Goal: Transaction & Acquisition: Purchase product/service

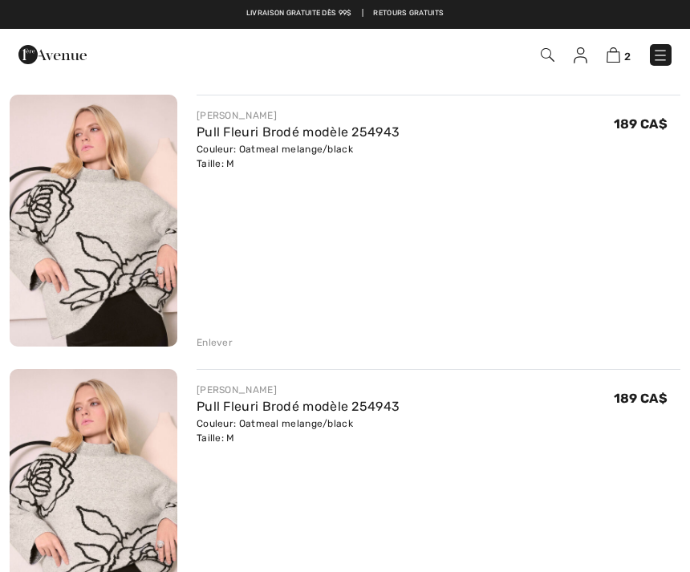
scroll to position [140, 0]
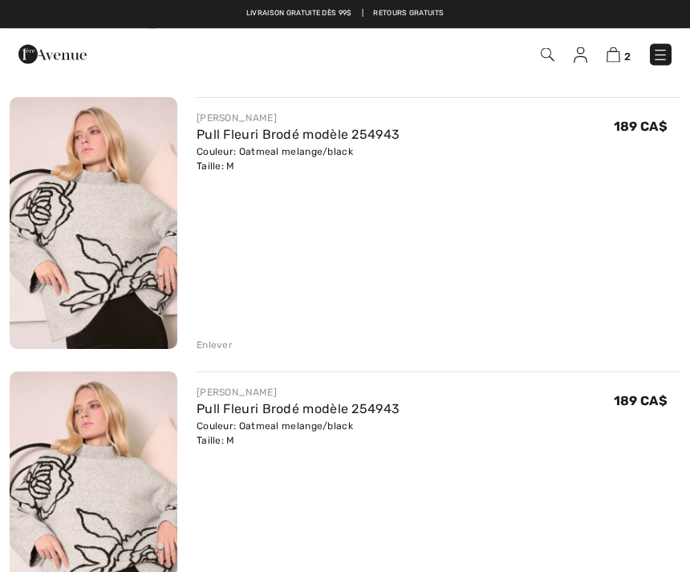
click at [612, 54] on img at bounding box center [613, 54] width 14 height 15
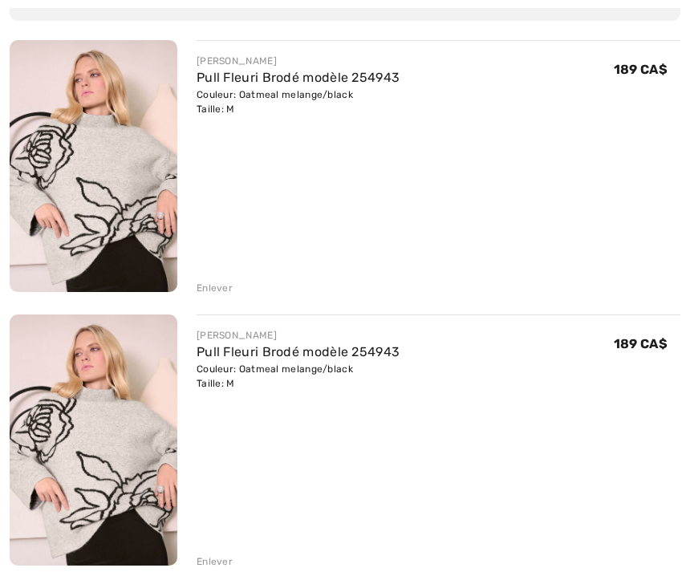
scroll to position [217, 0]
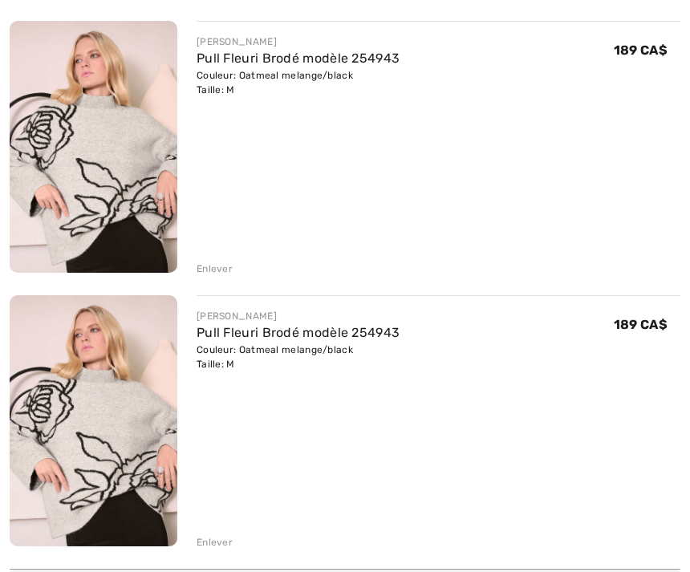
click at [209, 543] on div "Enlever" at bounding box center [214, 542] width 36 height 14
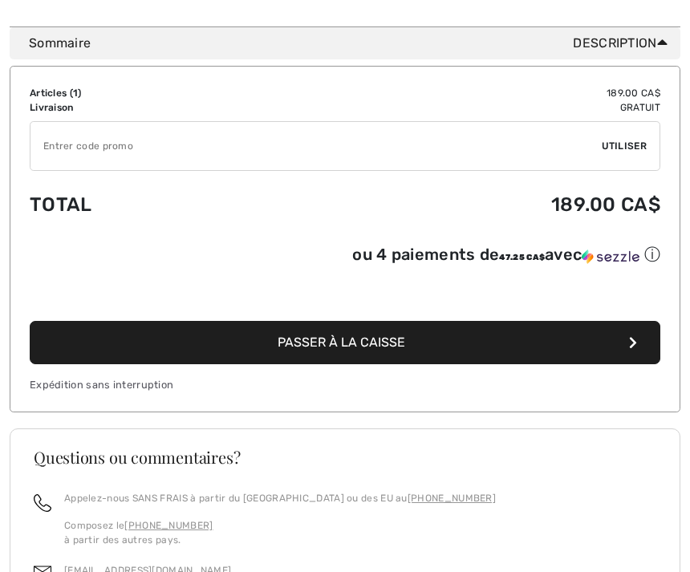
scroll to position [485, 0]
click at [378, 343] on span "Passer à la caisse" at bounding box center [341, 341] width 128 height 15
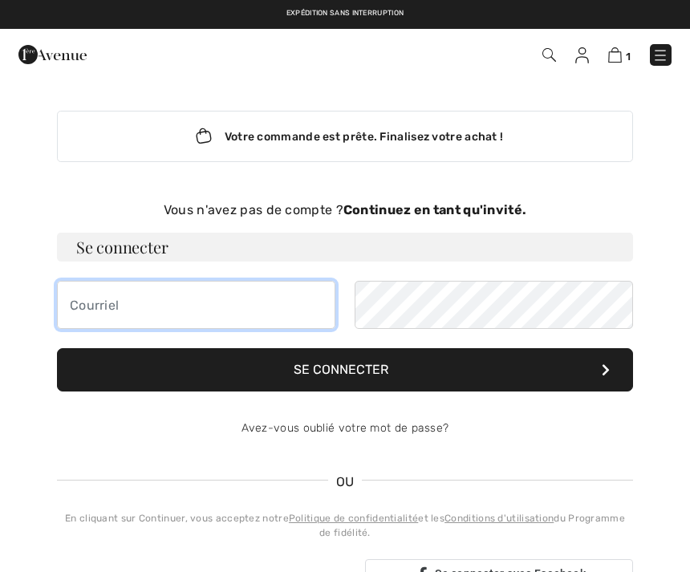
click at [73, 302] on input "email" at bounding box center [196, 305] width 278 height 48
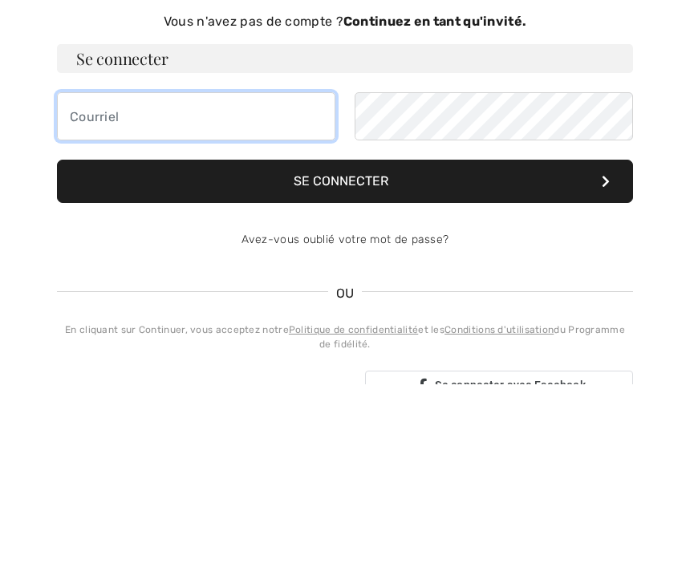
type input "frencismcinnis@videotron.ca"
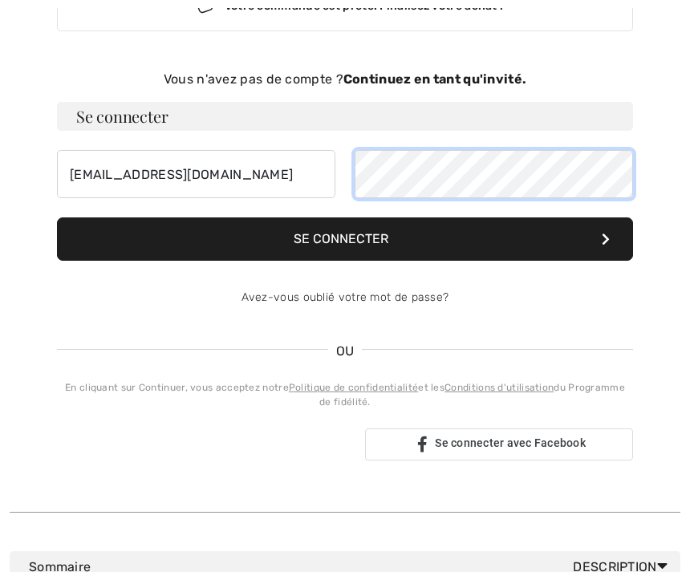
scroll to position [132, 0]
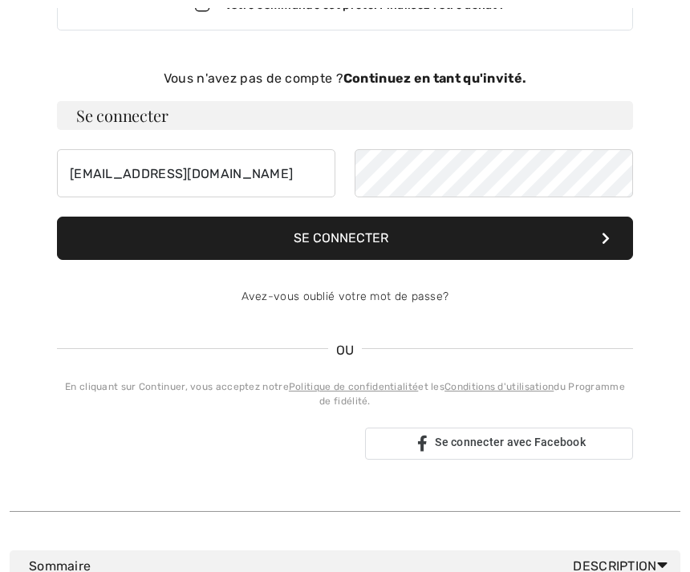
click at [655, 389] on div "Votre commande est prête. Finalisez votre achat ! Vous n'avez pas de compte ? C…" at bounding box center [345, 229] width 670 height 564
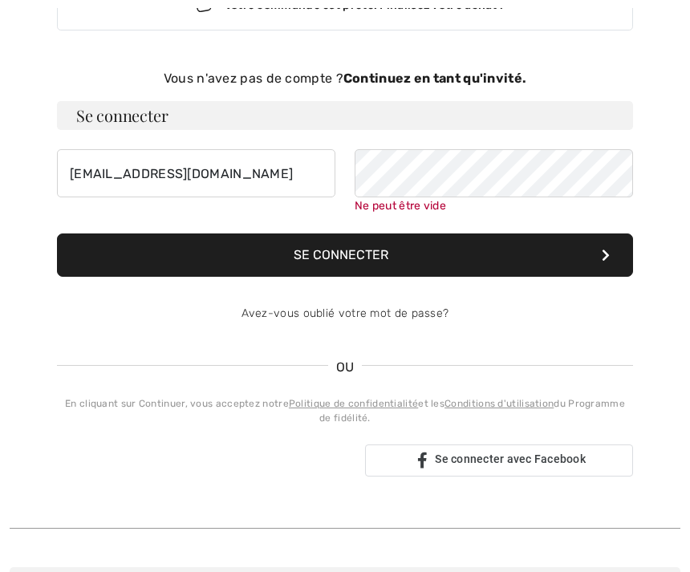
click at [14, 270] on div "Votre commande est prête. Finalisez votre achat ! Vous n'avez pas de compte ? C…" at bounding box center [345, 237] width 670 height 581
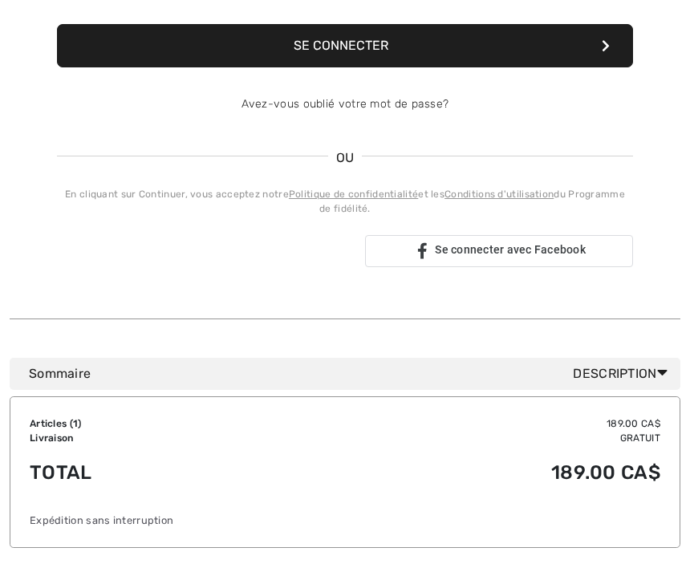
click at [366, 39] on button "Se connecter" at bounding box center [345, 46] width 576 height 43
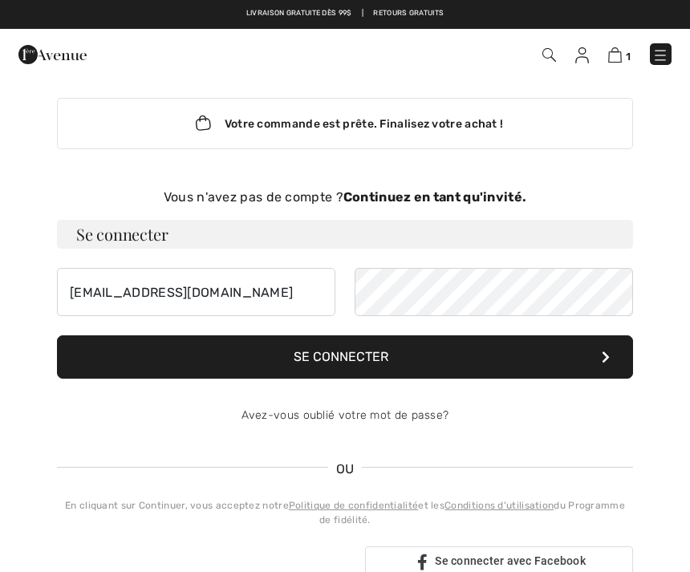
scroll to position [0, 0]
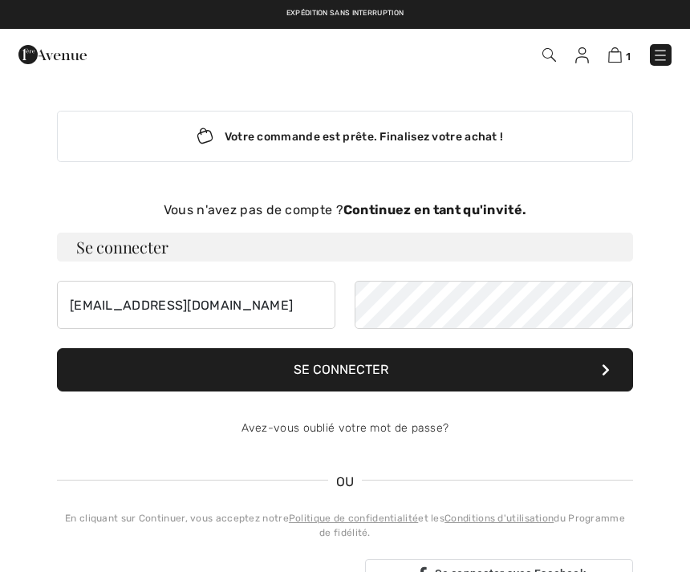
click at [11, 162] on div "Votre commande est prête. Finalisez votre achat ! Vous n'avez pas de compte ? C…" at bounding box center [345, 361] width 670 height 564
click at [472, 209] on strong "Continuez en tant qu'invité." at bounding box center [434, 209] width 183 height 15
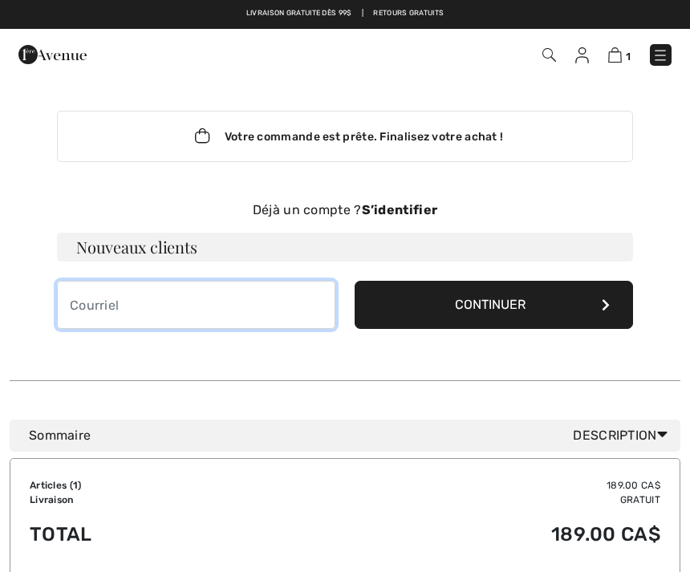
click at [94, 307] on input "email" at bounding box center [196, 305] width 278 height 48
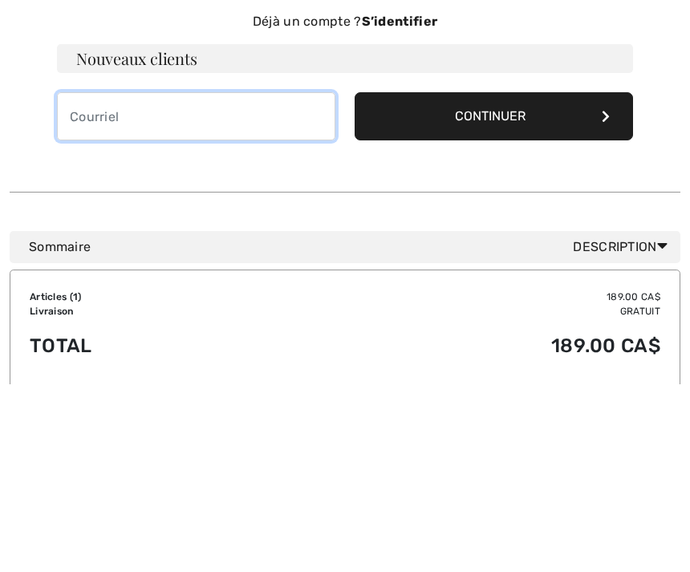
type input "[EMAIL_ADDRESS][DOMAIN_NAME]"
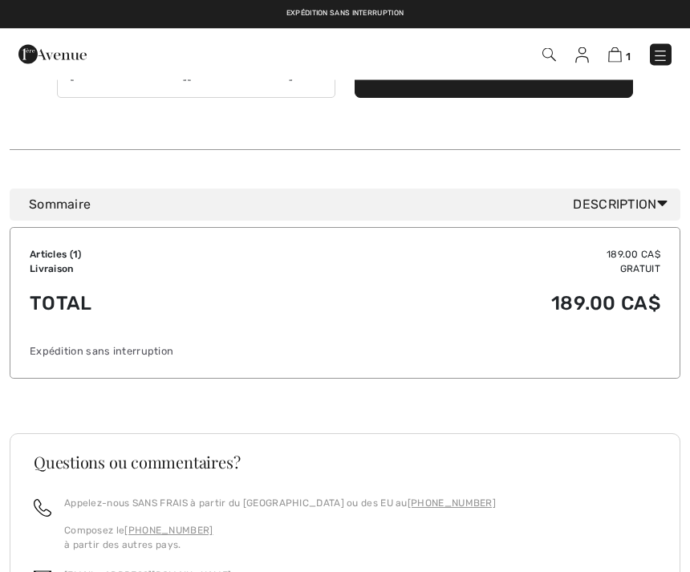
scroll to position [223, 0]
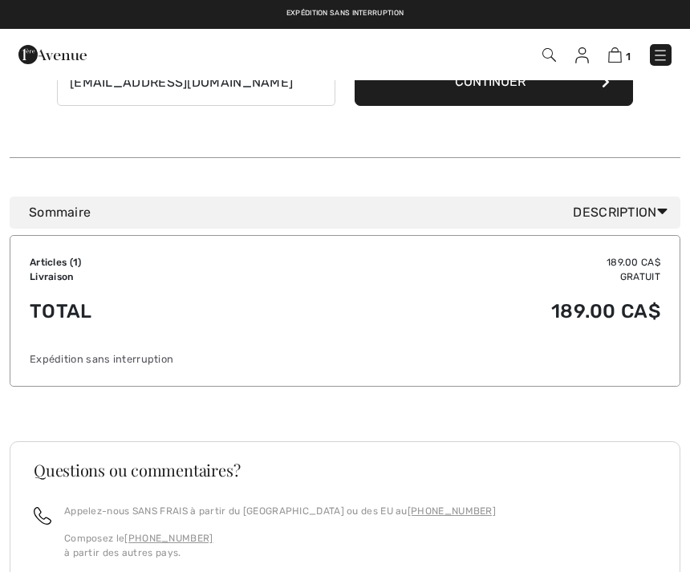
click at [567, 85] on button "Continuer" at bounding box center [493, 82] width 278 height 48
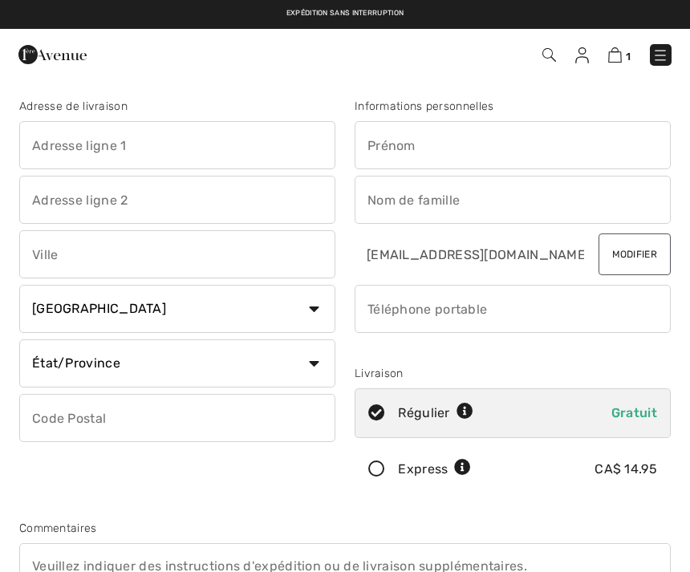
click at [55, 140] on input "text" at bounding box center [177, 145] width 316 height 48
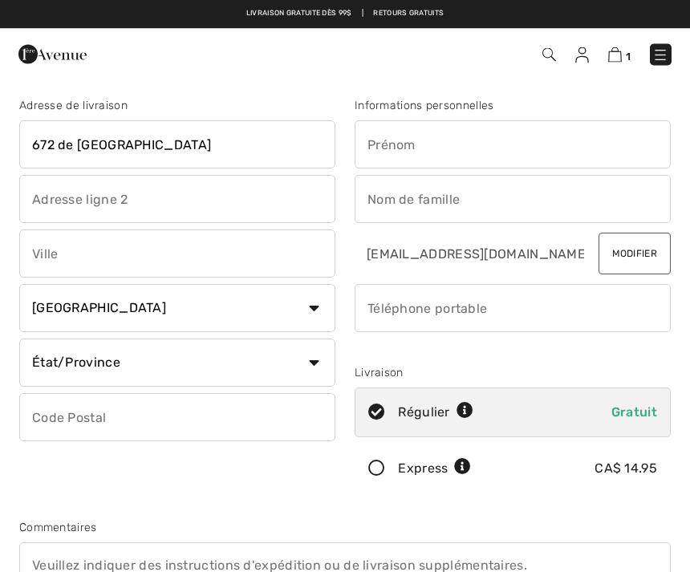
click at [140, 144] on input "672 de Dublin" at bounding box center [177, 145] width 316 height 48
click at [372, 149] on input "text" at bounding box center [512, 145] width 316 height 48
type input "672 de Dublin"
type input "Fr"
type input "Frencis"
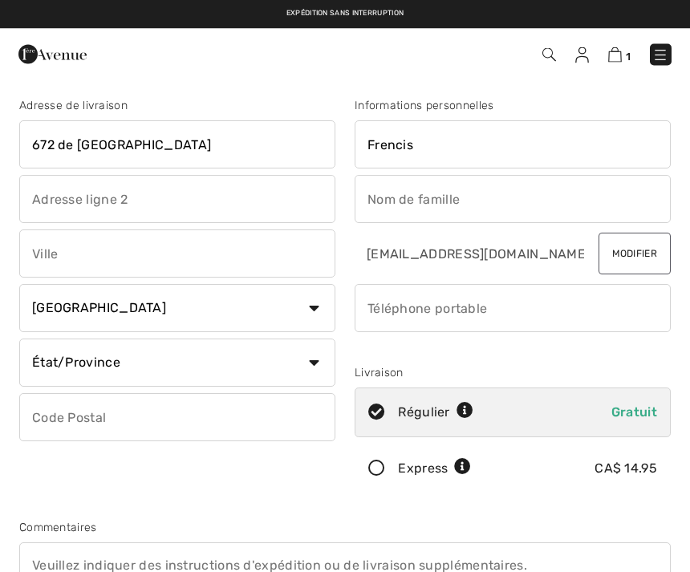
type input "M"
type input "mcinnis"
click at [51, 259] on input "text" at bounding box center [177, 254] width 316 height 48
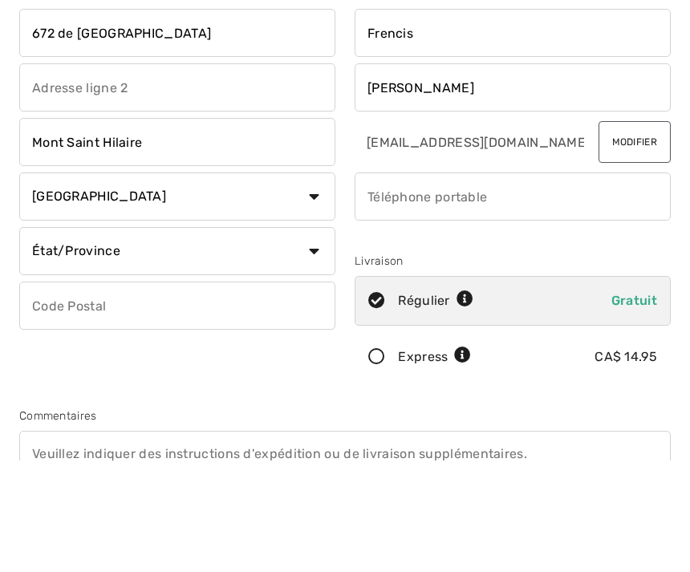
click at [312, 339] on select "État/Province Alberta Colombie-Britannique Ile-du-Prince-Edward Manitoba Nouvea…" at bounding box center [177, 363] width 316 height 48
type input "Mont Saint Hilaire"
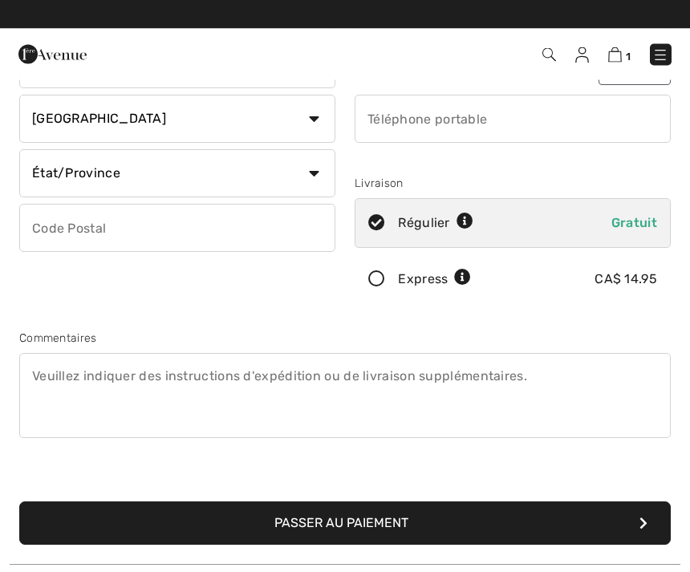
scroll to position [180, 0]
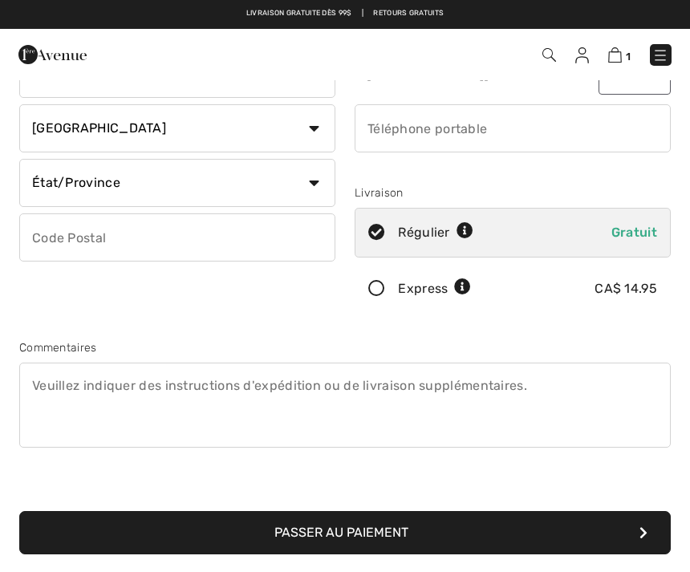
click at [290, 193] on select "État/Province Alberta Colombie-Britannique Ile-du-Prince-Edward Manitoba Nouvea…" at bounding box center [177, 183] width 316 height 48
select select "QC"
click at [51, 239] on input "text" at bounding box center [177, 237] width 316 height 48
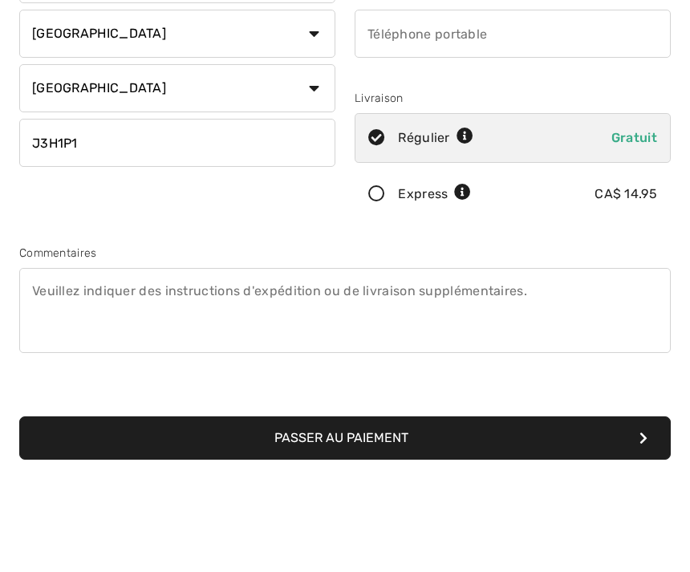
scroll to position [276, 0]
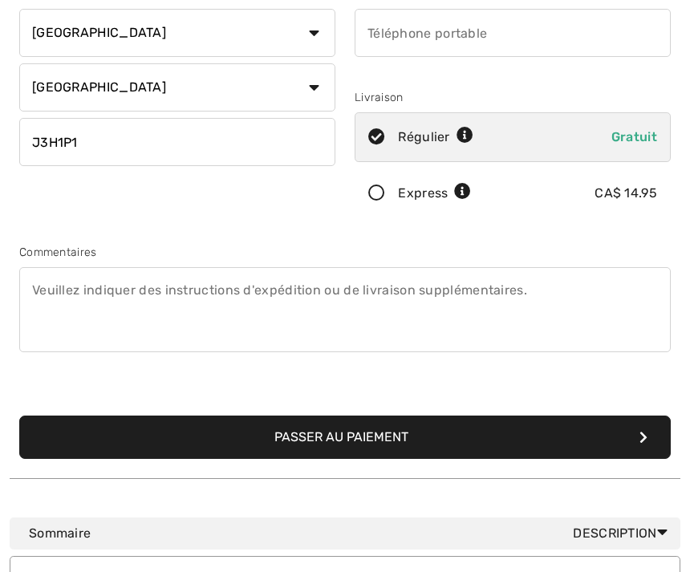
type input "J3H1P1"
click at [653, 435] on button "Passer au paiement" at bounding box center [344, 436] width 651 height 43
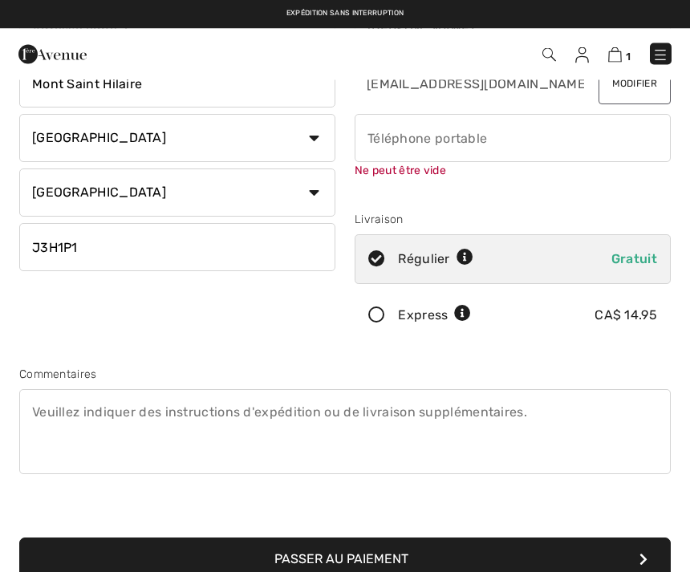
scroll to position [169, 0]
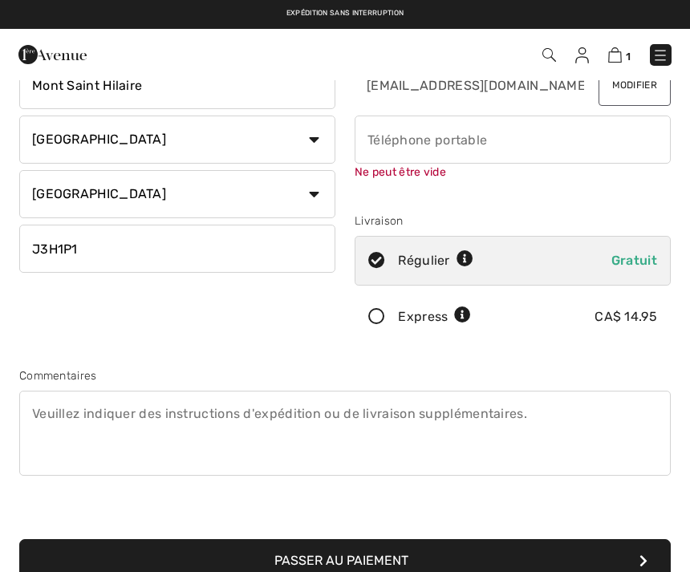
click at [375, 140] on input "phone" at bounding box center [512, 139] width 316 height 48
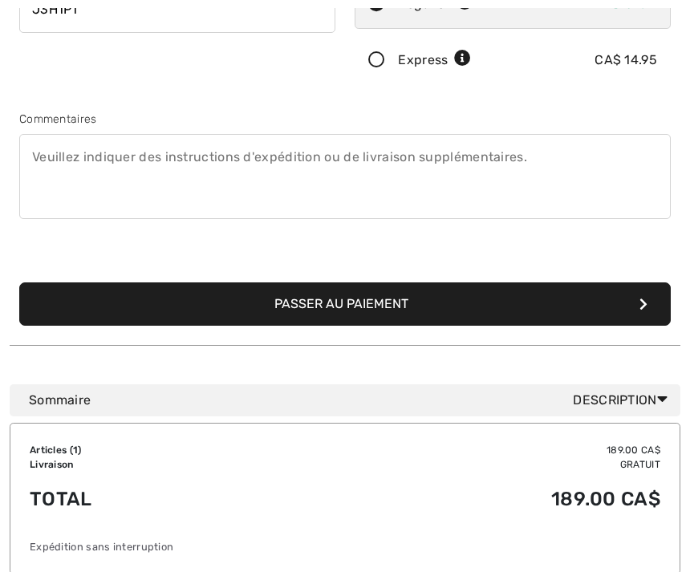
scroll to position [413, 0]
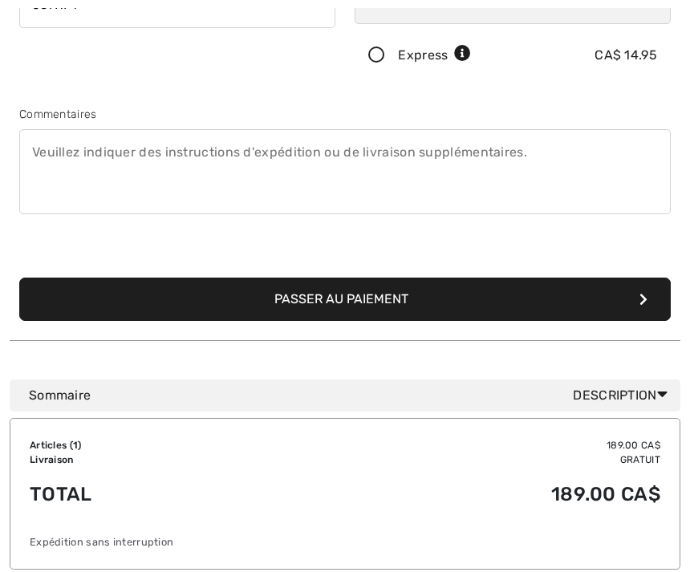
type input "5143489619"
click at [360, 296] on button "Passer au paiement" at bounding box center [344, 299] width 651 height 43
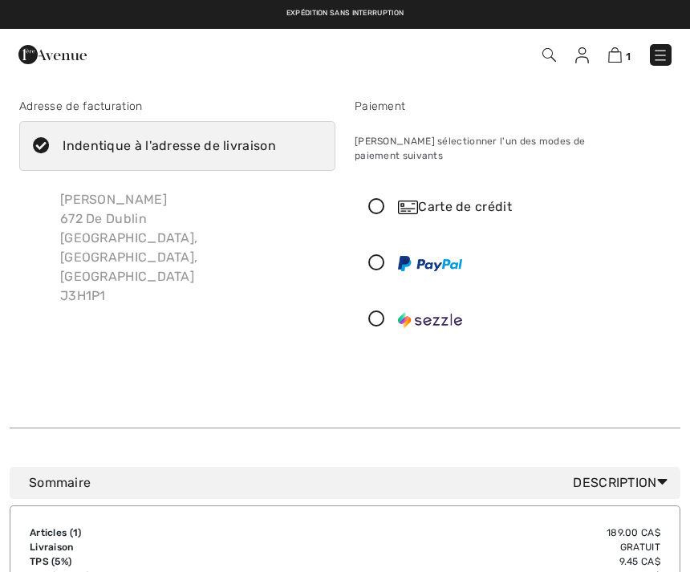
click at [386, 199] on icon at bounding box center [376, 207] width 43 height 17
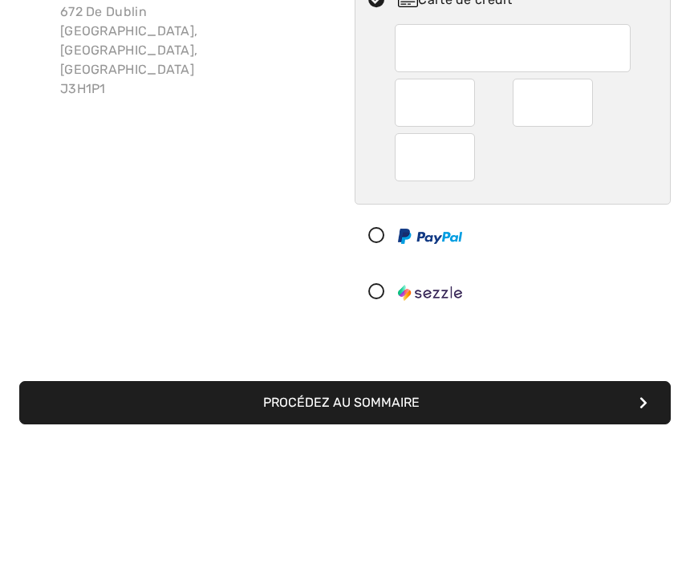
scroll to position [208, 0]
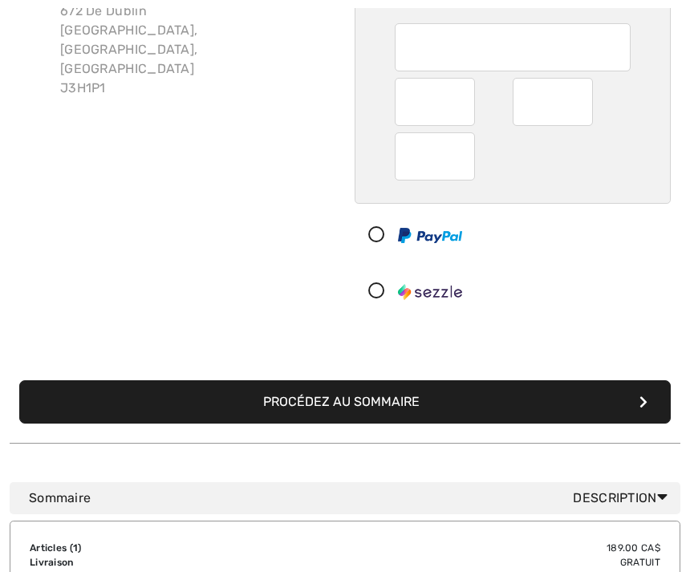
click at [411, 383] on button "Procédez au sommaire" at bounding box center [344, 401] width 651 height 43
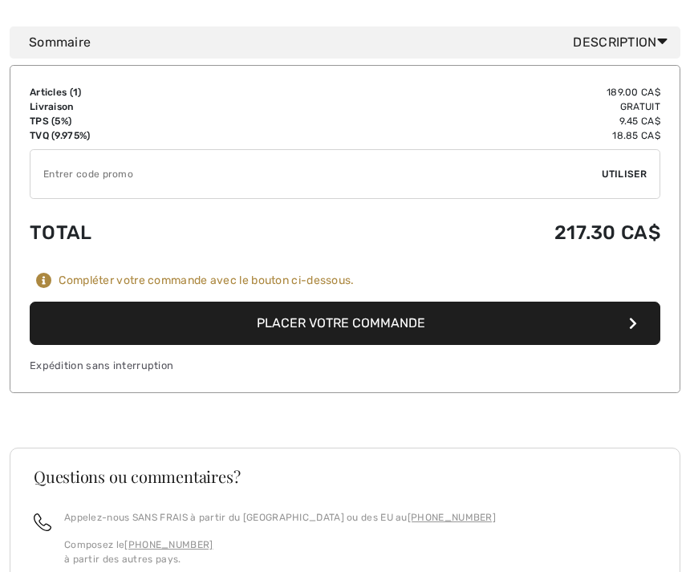
scroll to position [1200, 0]
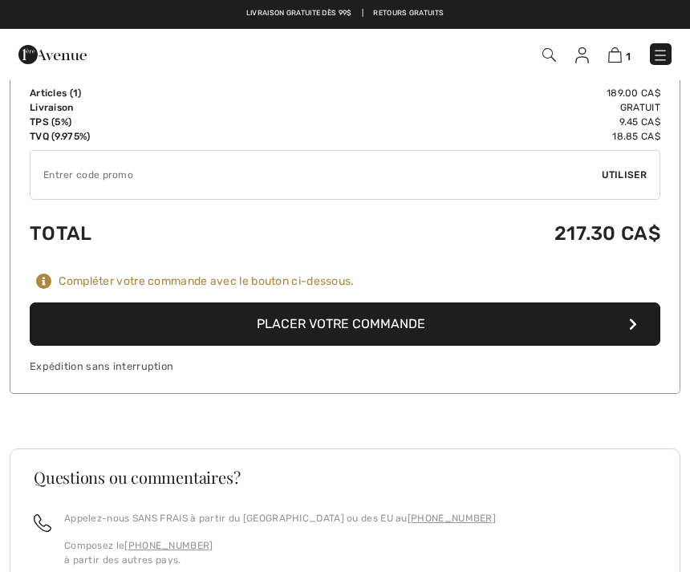
click at [630, 314] on button "Placer votre commande" at bounding box center [345, 323] width 630 height 43
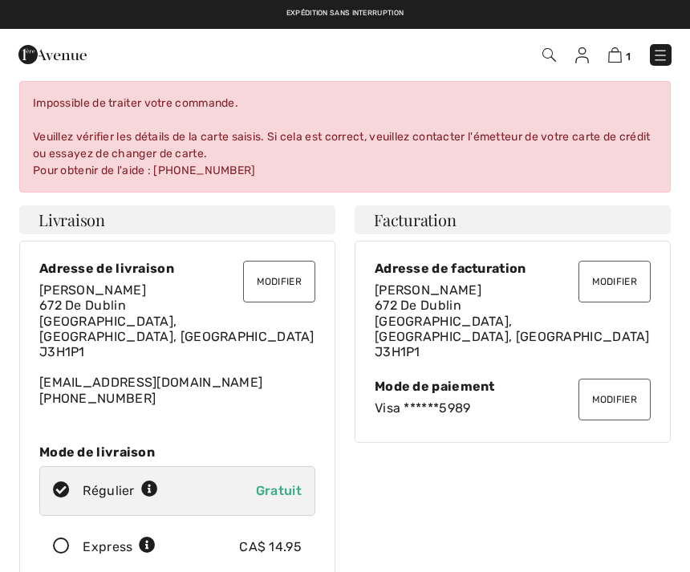
scroll to position [9, 0]
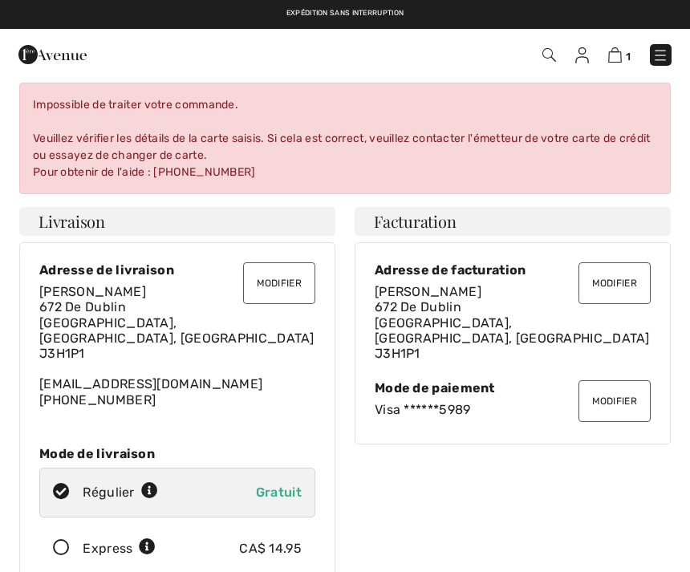
click at [628, 387] on button "Modifier" at bounding box center [614, 401] width 72 height 42
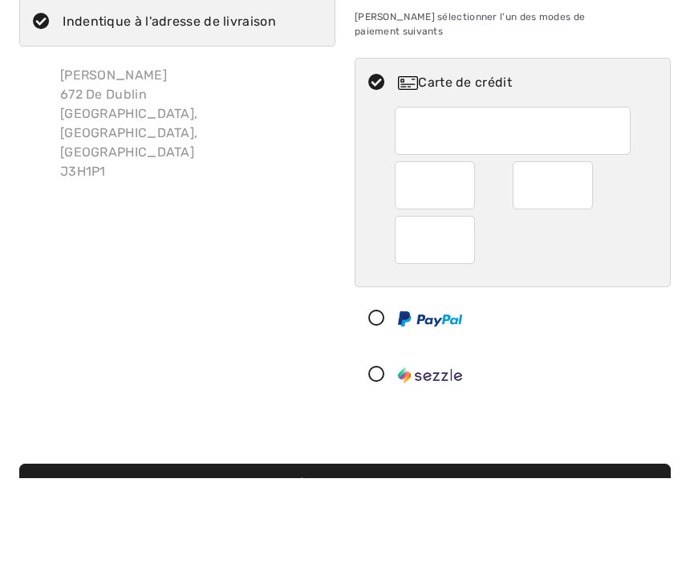
scroll to position [124, 0]
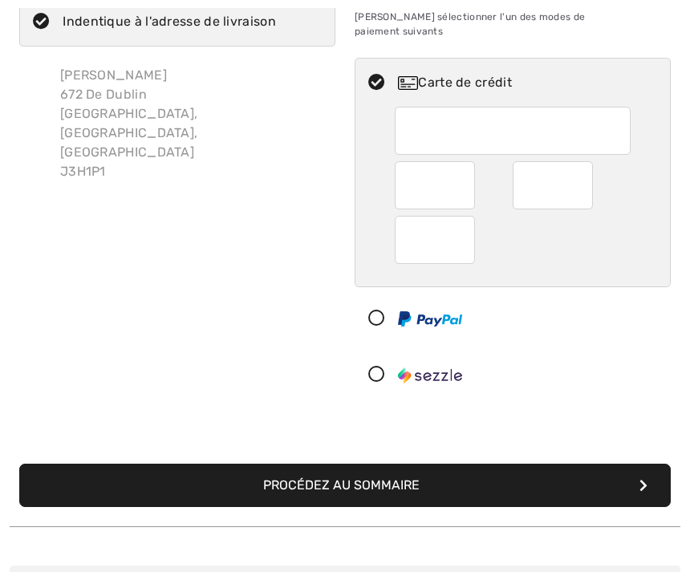
click at [582, 170] on div at bounding box center [552, 185] width 80 height 48
radio input "true"
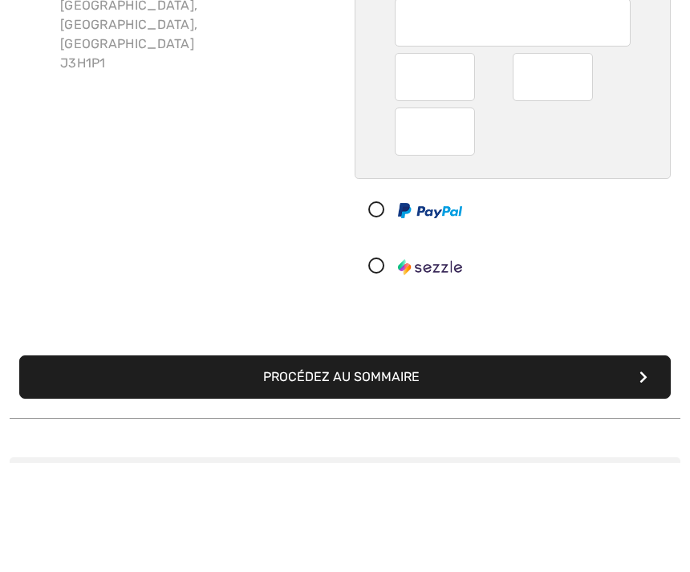
scroll to position [233, 0]
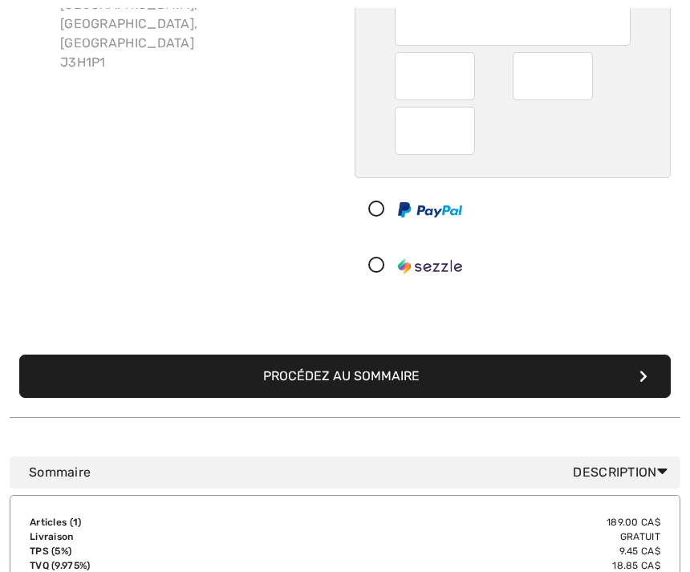
click at [505, 369] on button "Procédez au sommaire" at bounding box center [344, 375] width 651 height 43
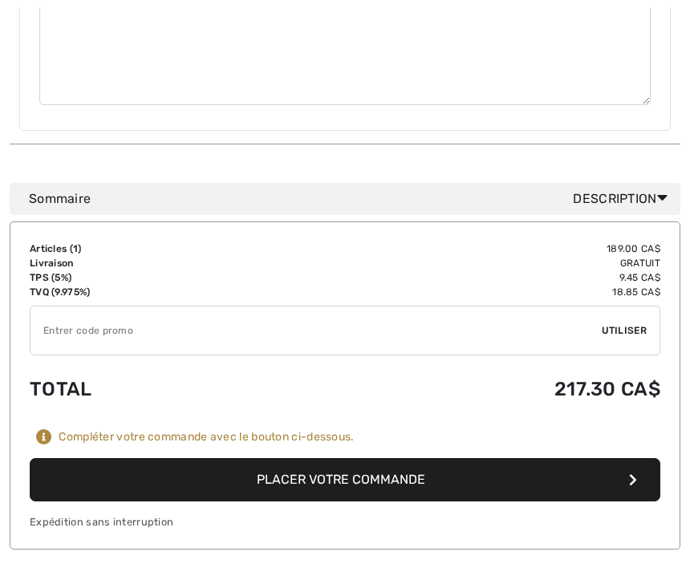
scroll to position [1044, 0]
click at [406, 458] on button "Placer votre commande" at bounding box center [345, 479] width 630 height 43
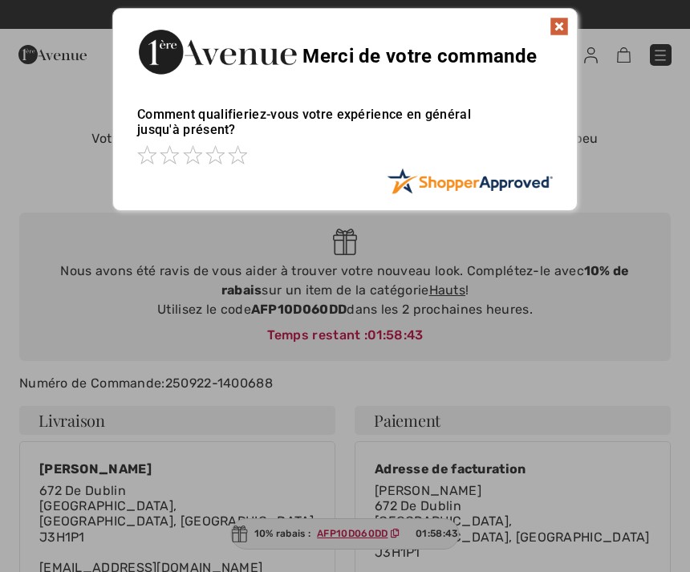
click at [561, 30] on img at bounding box center [558, 26] width 19 height 19
